Goal: Find specific page/section: Find specific page/section

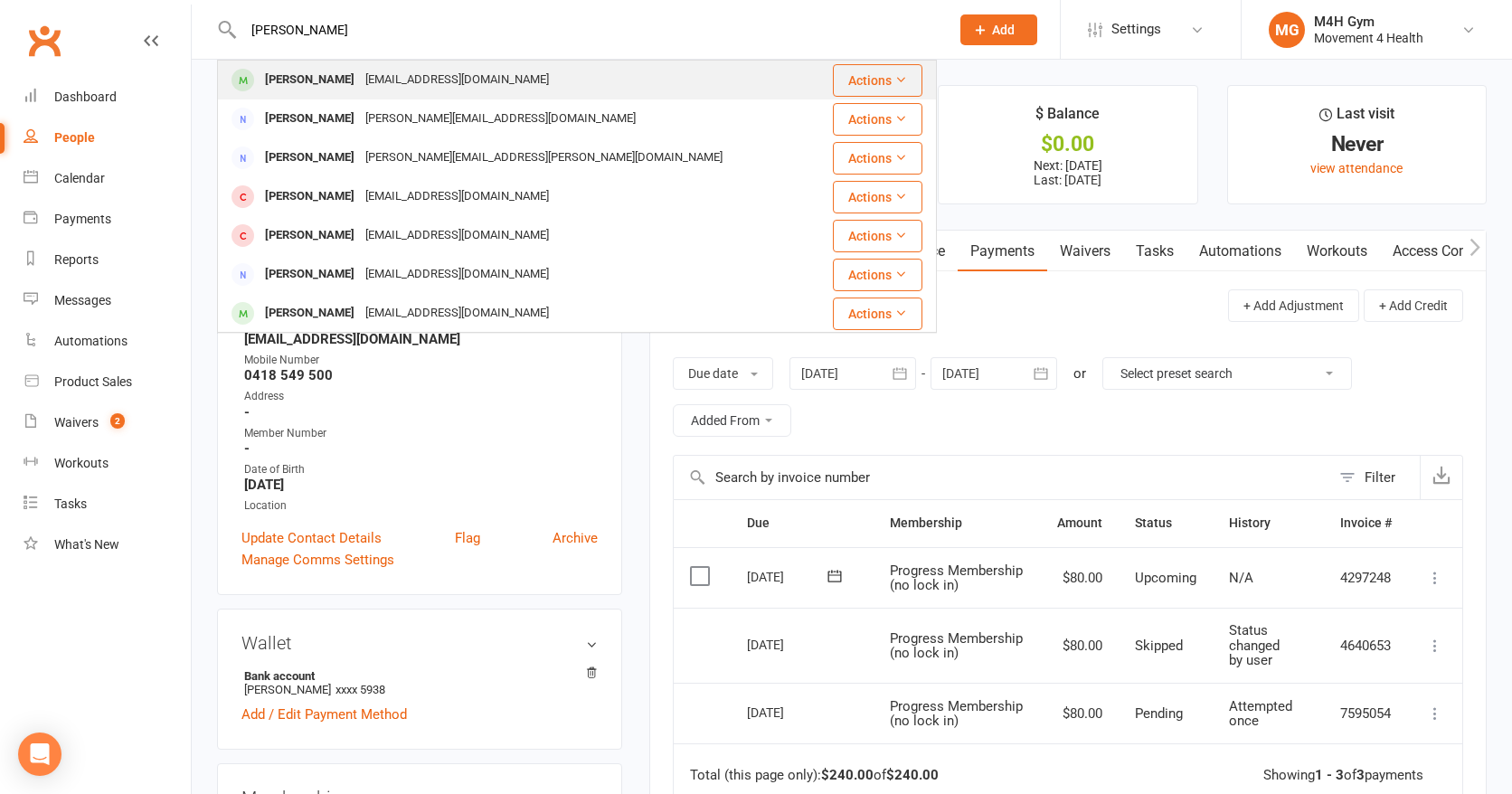
type input "[PERSON_NAME]"
click at [310, 85] on div "[PERSON_NAME]" at bounding box center [310, 80] width 100 height 26
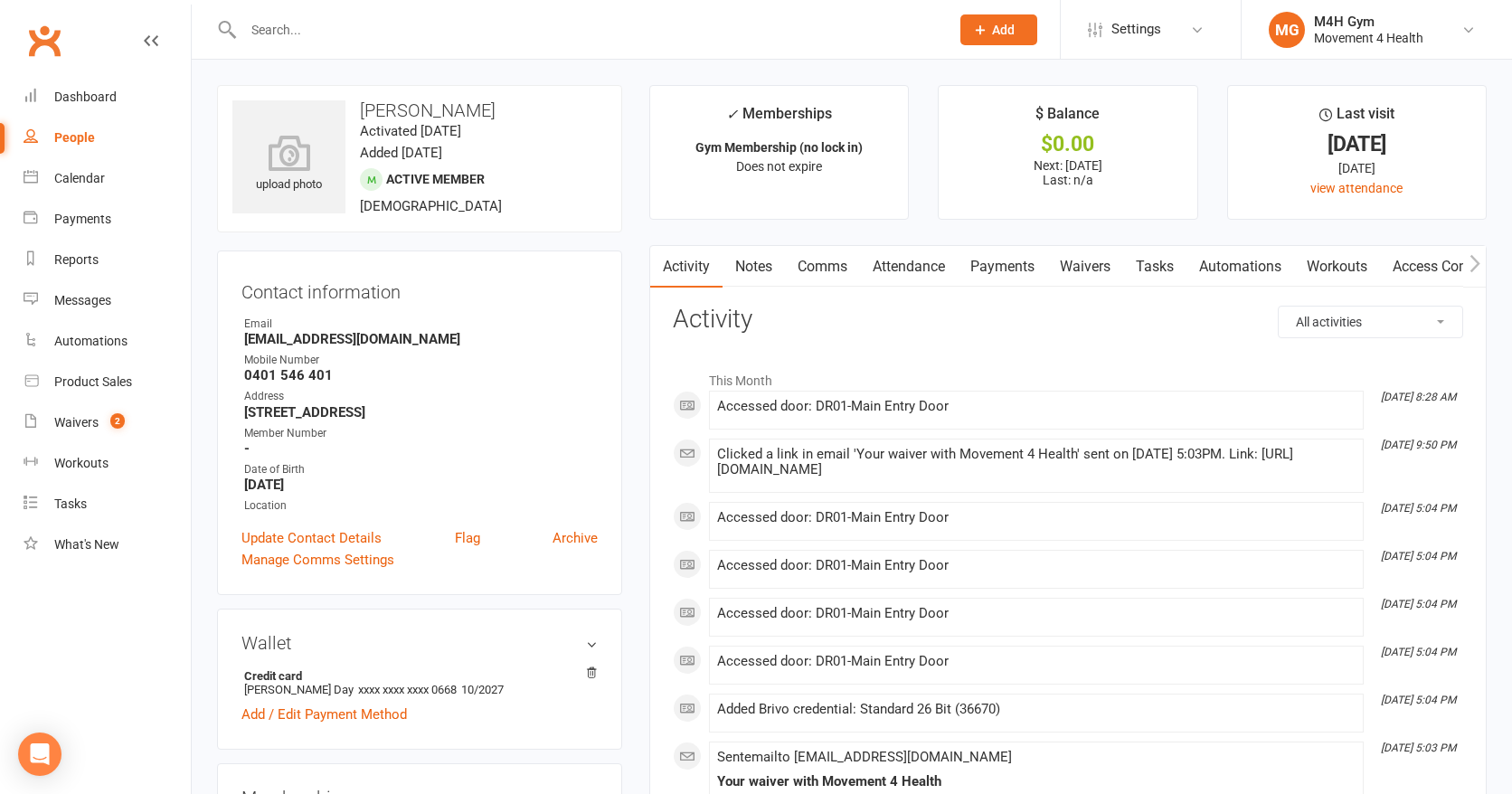
click at [262, 25] on input "text" at bounding box center [587, 29] width 699 height 25
click at [1021, 263] on link "Payments" at bounding box center [1001, 266] width 89 height 42
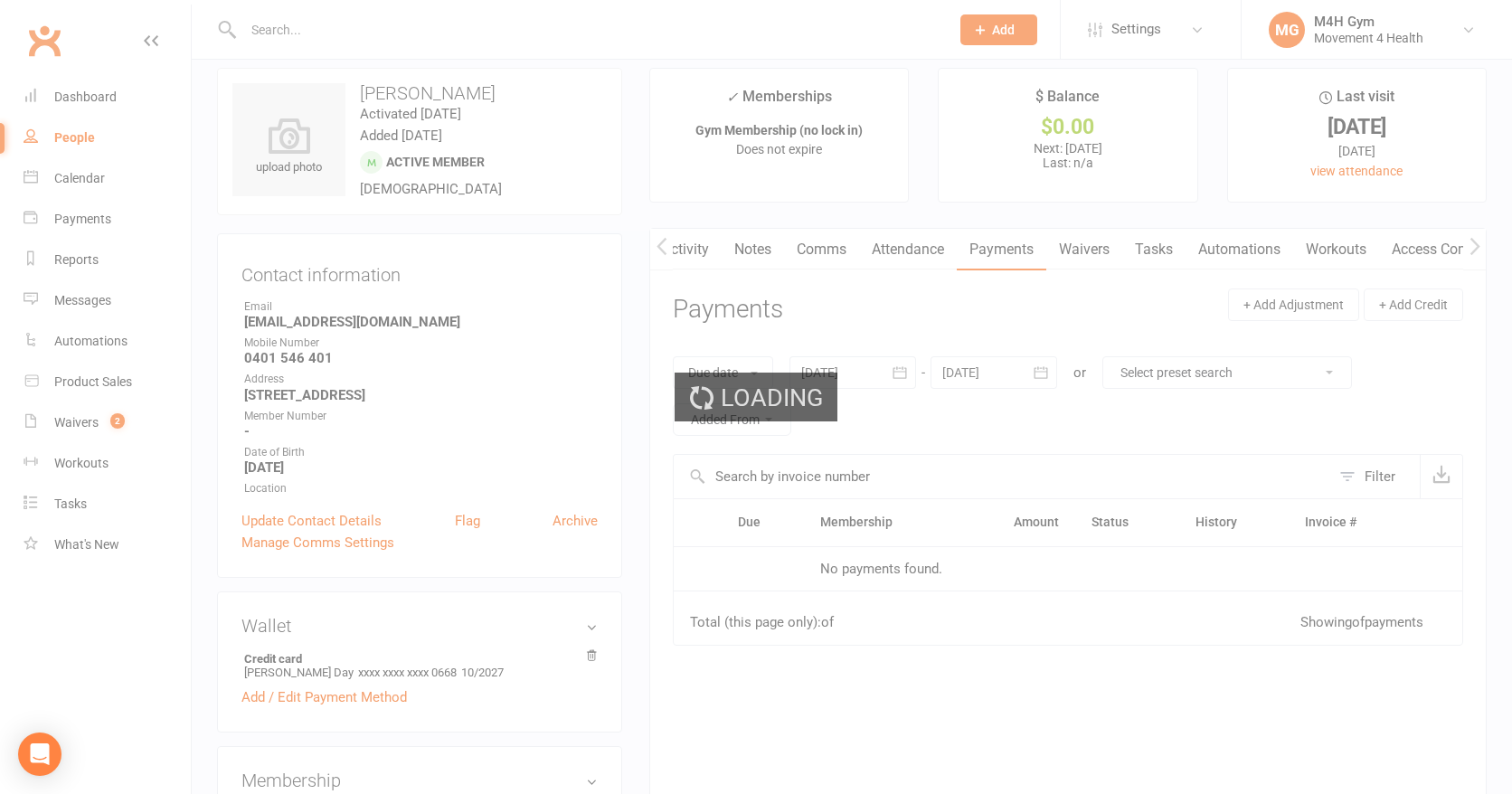
scroll to position [20, 0]
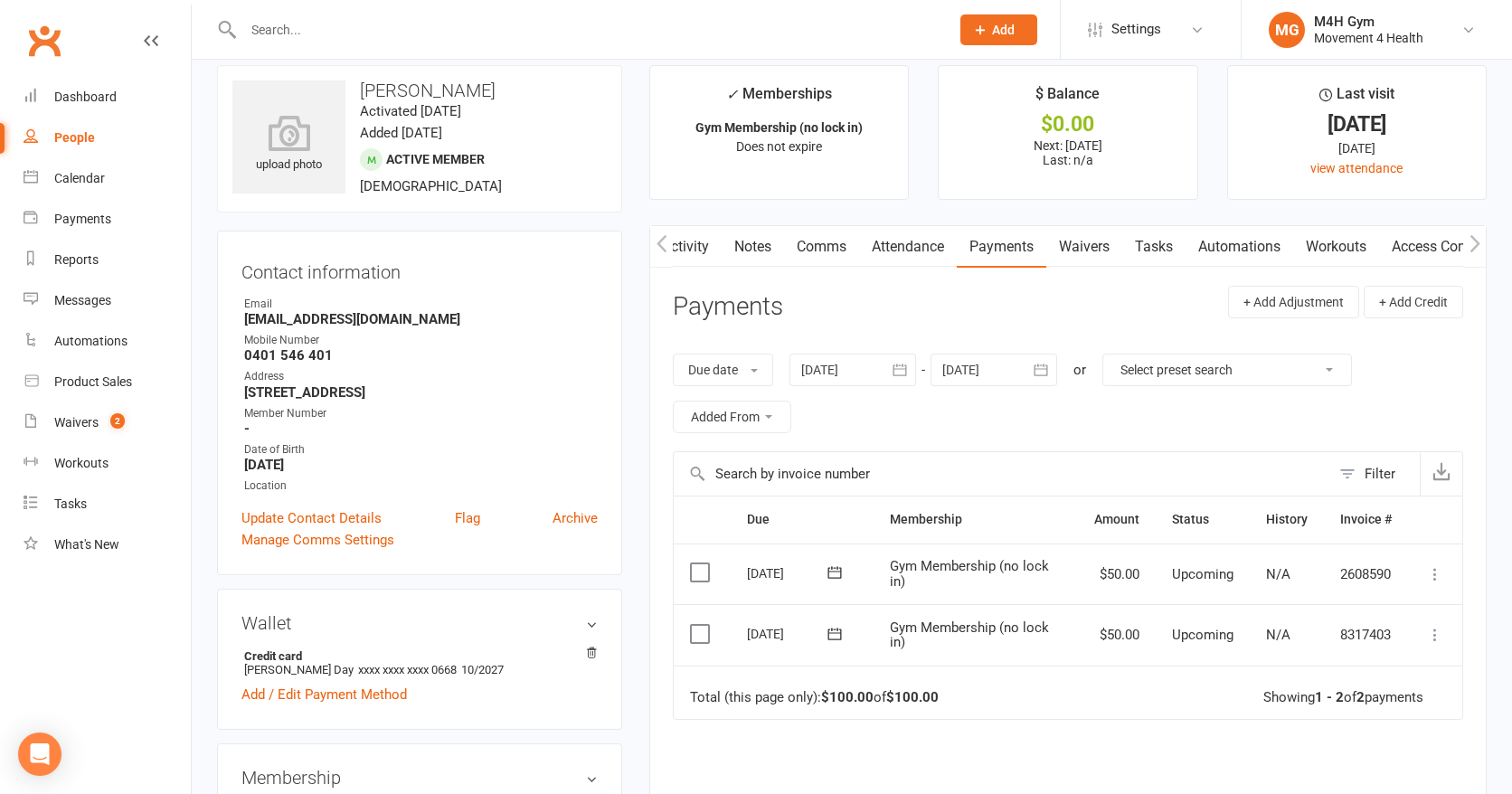
click at [1398, 253] on link "Access Control" at bounding box center [1438, 247] width 120 height 42
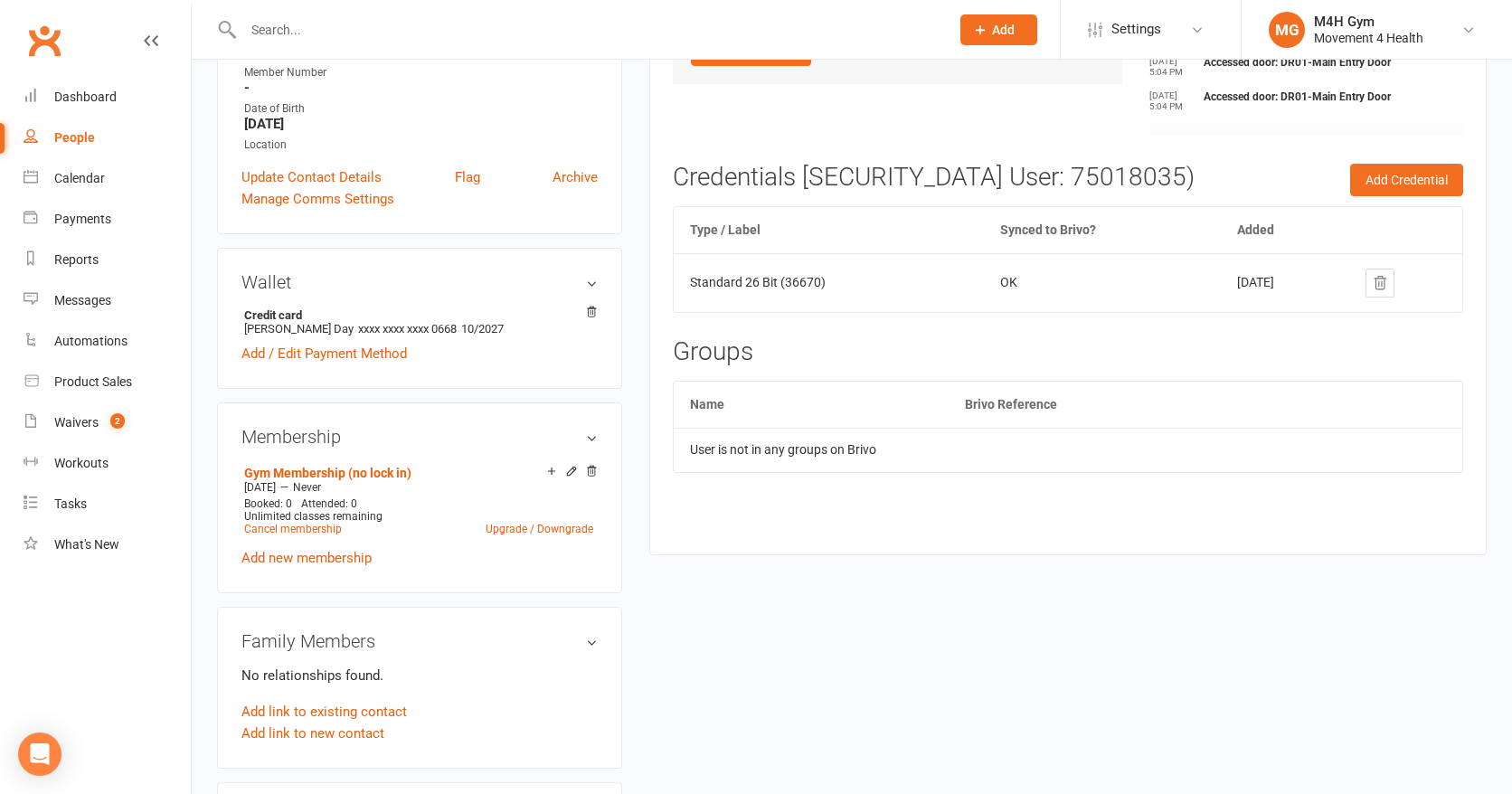
scroll to position [364, 0]
